Goal: Find specific page/section: Find specific page/section

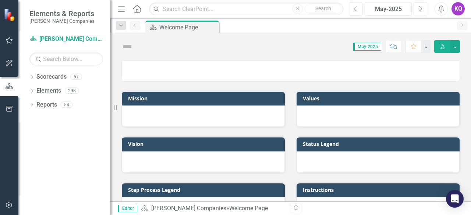
click at [417, 10] on button "Next" at bounding box center [420, 8] width 14 height 13
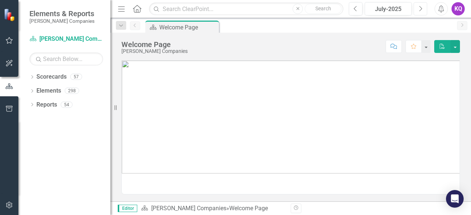
click at [417, 10] on button "Next" at bounding box center [420, 8] width 14 height 13
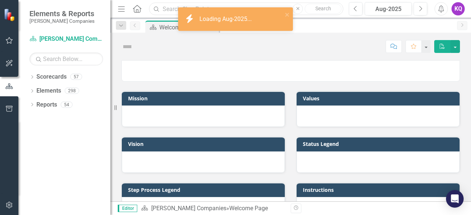
click at [166, 9] on input "text" at bounding box center [246, 9] width 194 height 13
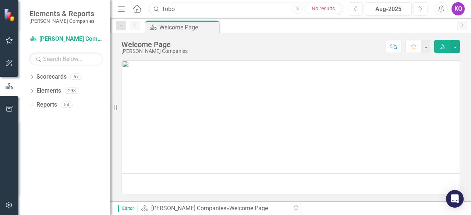
type input "fobo"
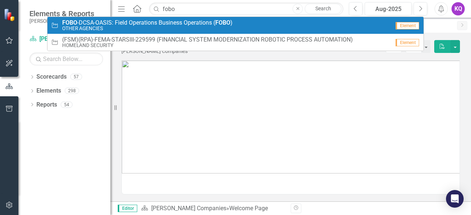
click at [64, 22] on strong "FOBO" at bounding box center [69, 22] width 15 height 7
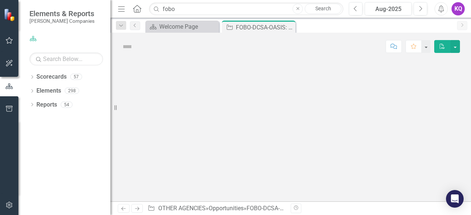
click at [122, 11] on icon "button" at bounding box center [121, 8] width 7 height 5
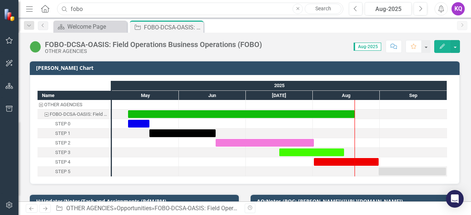
drag, startPoint x: 83, startPoint y: 6, endPoint x: 51, endPoint y: 8, distance: 32.8
click at [51, 8] on div "Menu Home Search fobo Close Search" at bounding box center [182, 9] width 317 height 14
